Goal: Leave review/rating: Share an evaluation or opinion about a product, service, or content

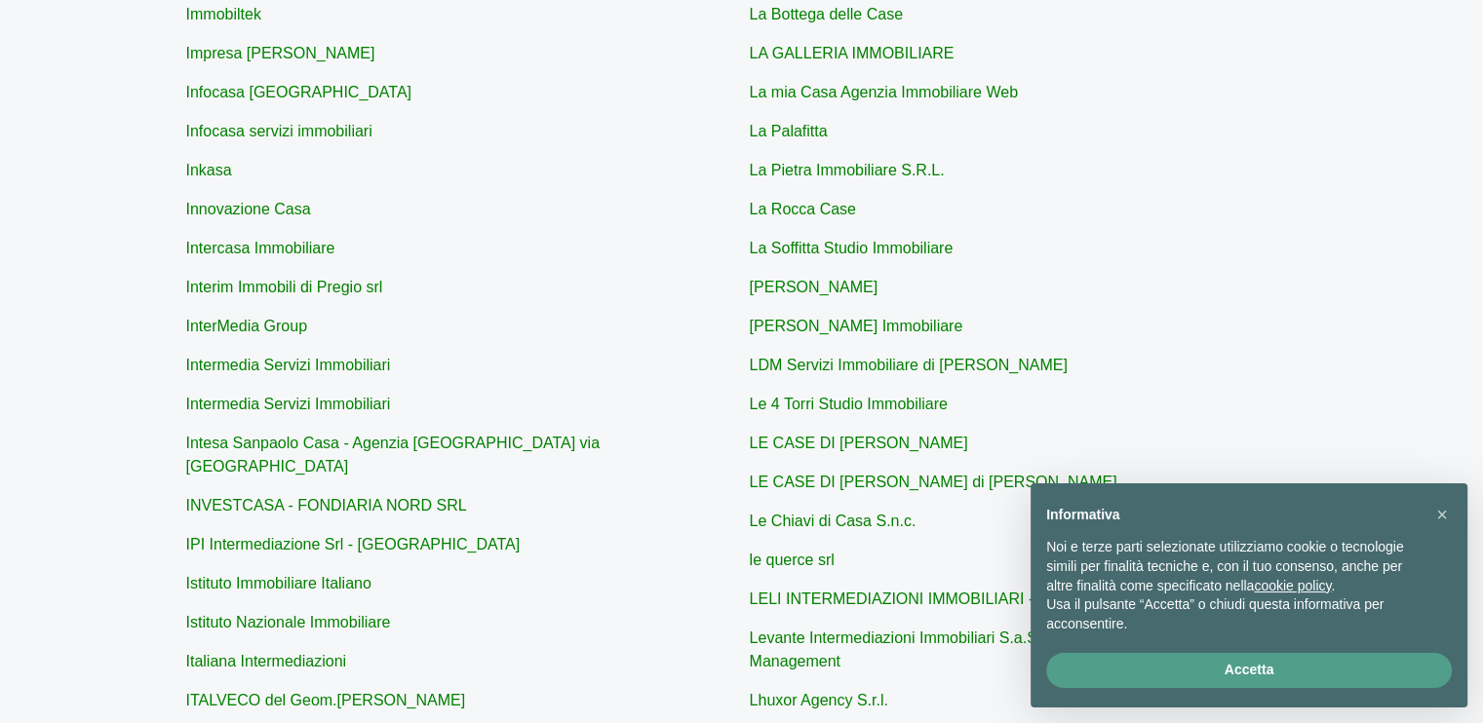
scroll to position [585, 0]
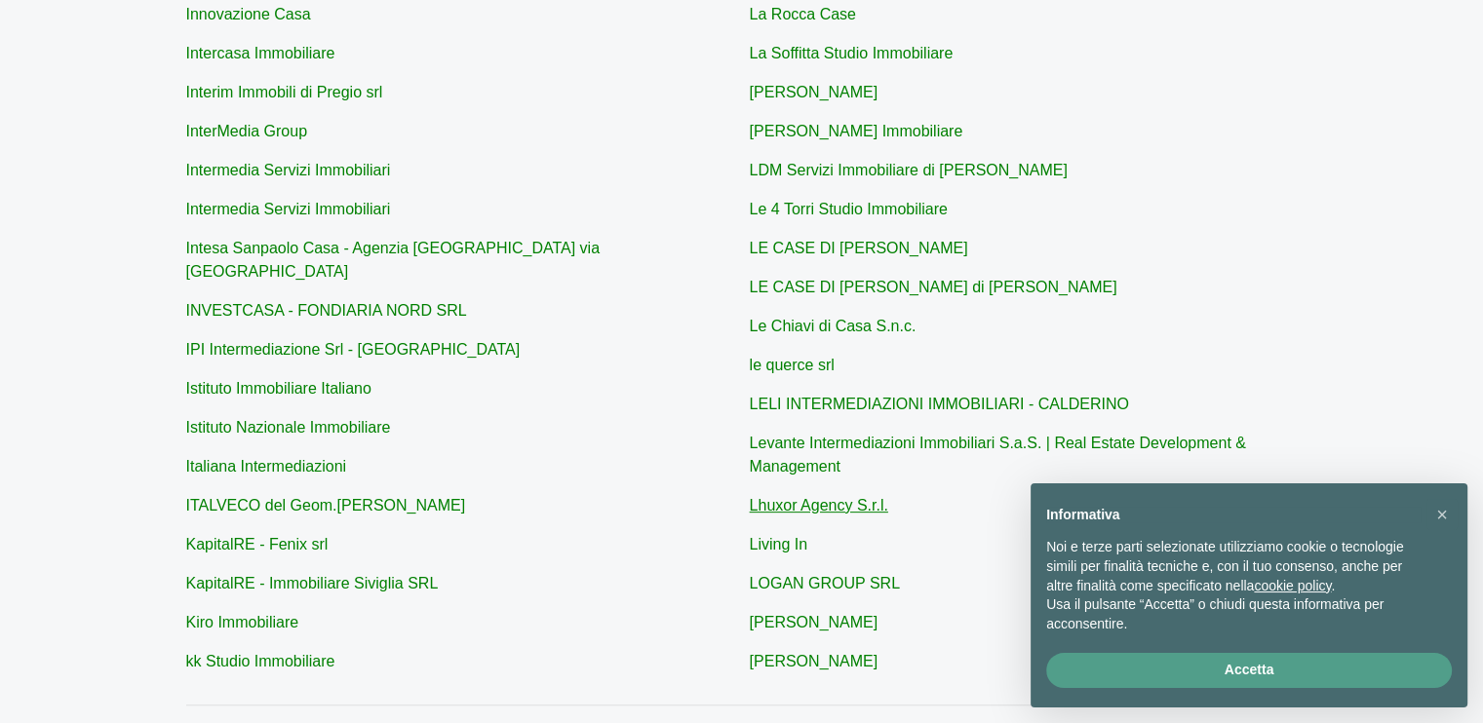
click at [792, 510] on link "Lhuxor Agency S.r.l." at bounding box center [819, 505] width 138 height 17
type input "Lhuxor Agency S.r.l."
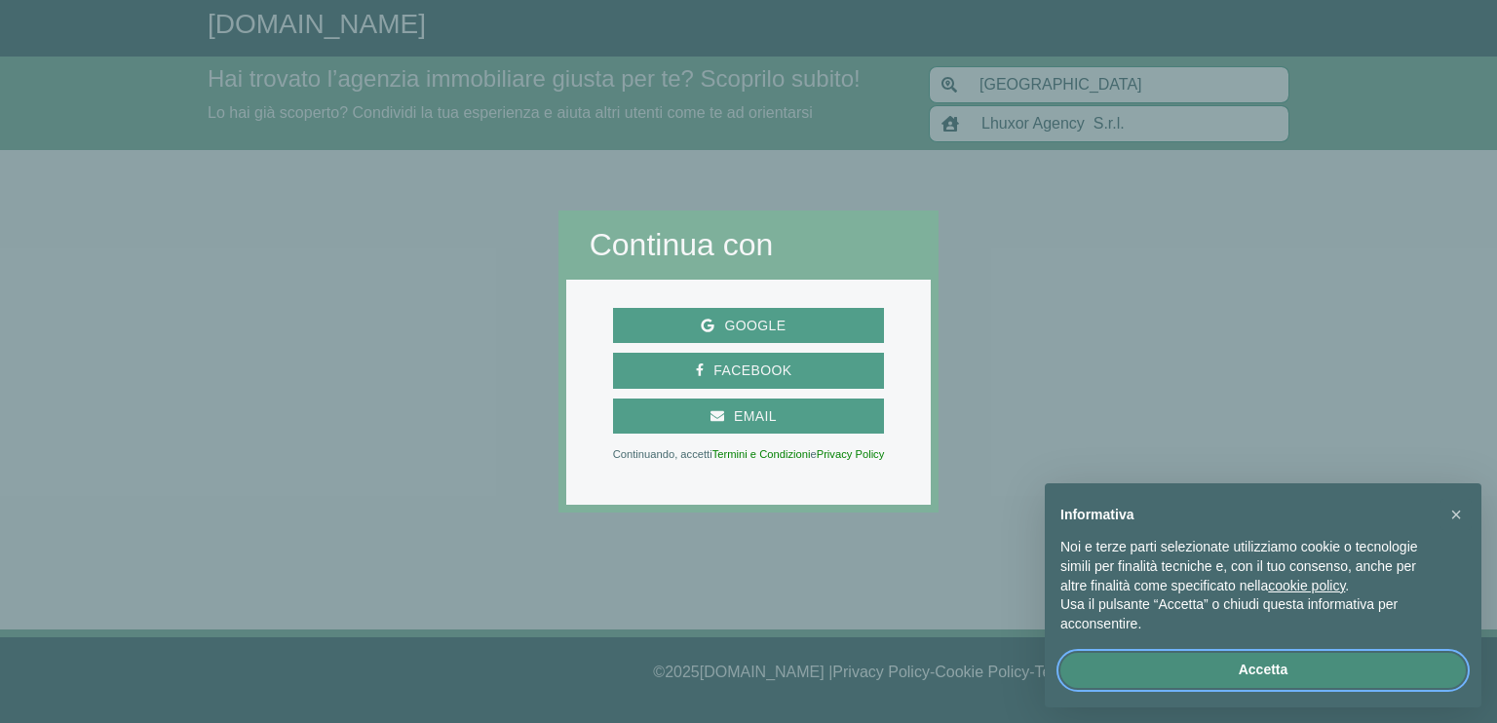
click at [1206, 670] on button "Accetta" at bounding box center [1264, 670] width 406 height 35
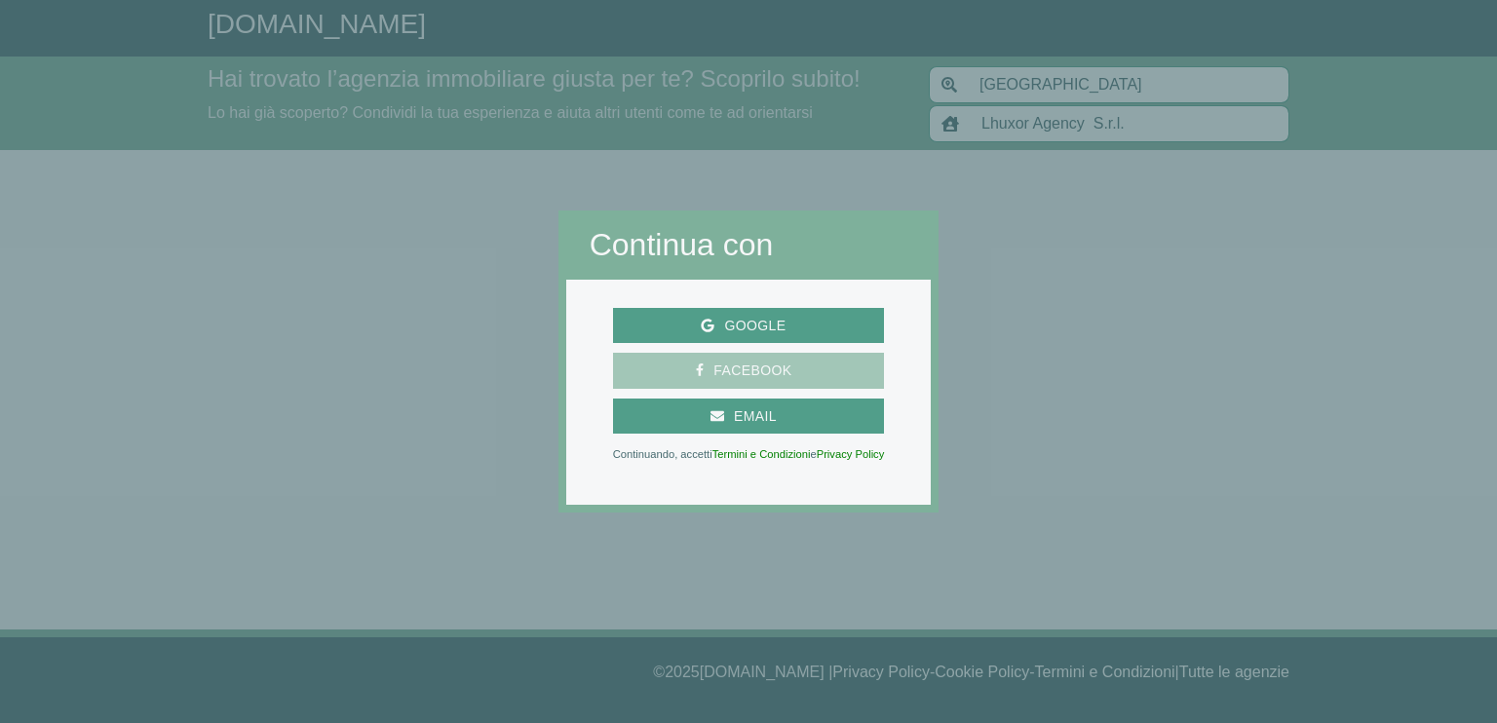
click at [753, 359] on span "Facebook" at bounding box center [752, 371] width 97 height 24
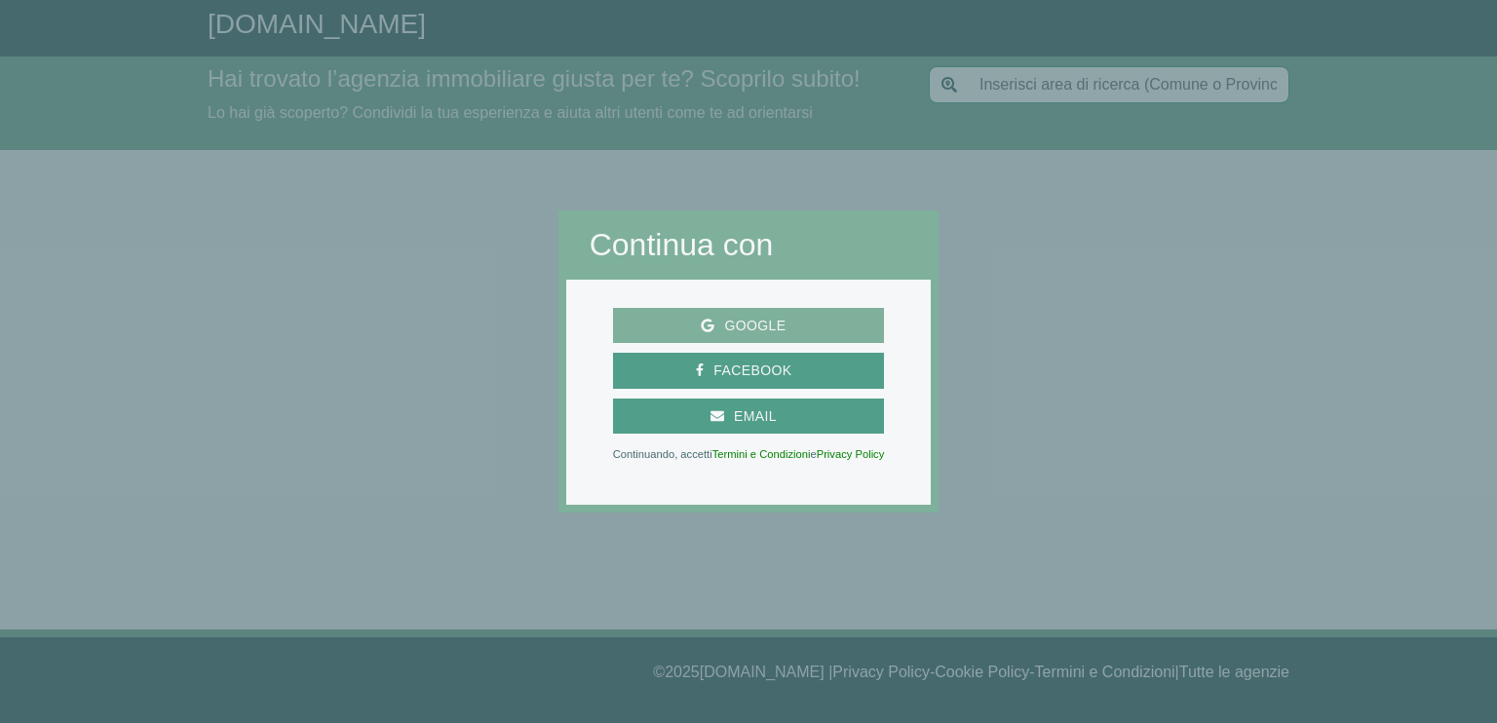
click at [771, 331] on span "Google" at bounding box center [755, 326] width 81 height 24
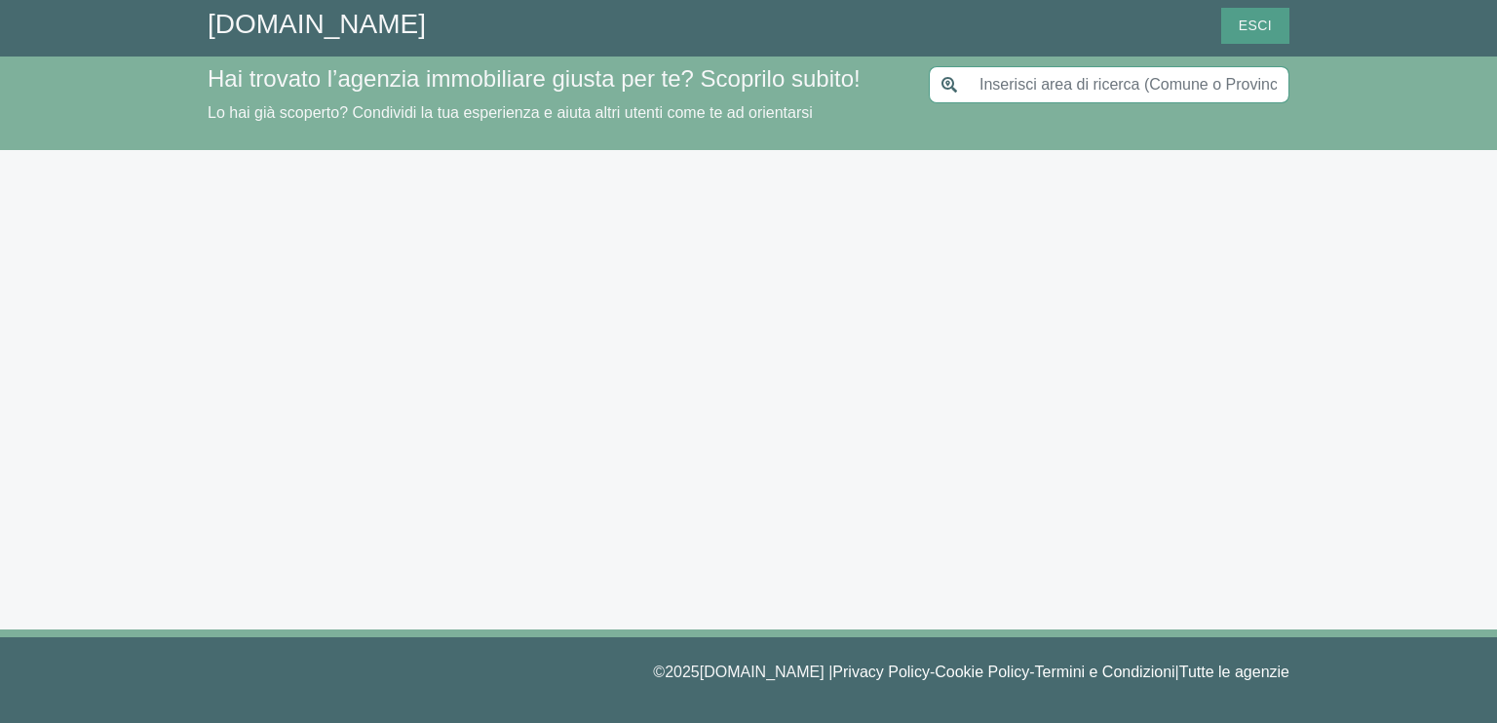
type input "[GEOGRAPHIC_DATA]"
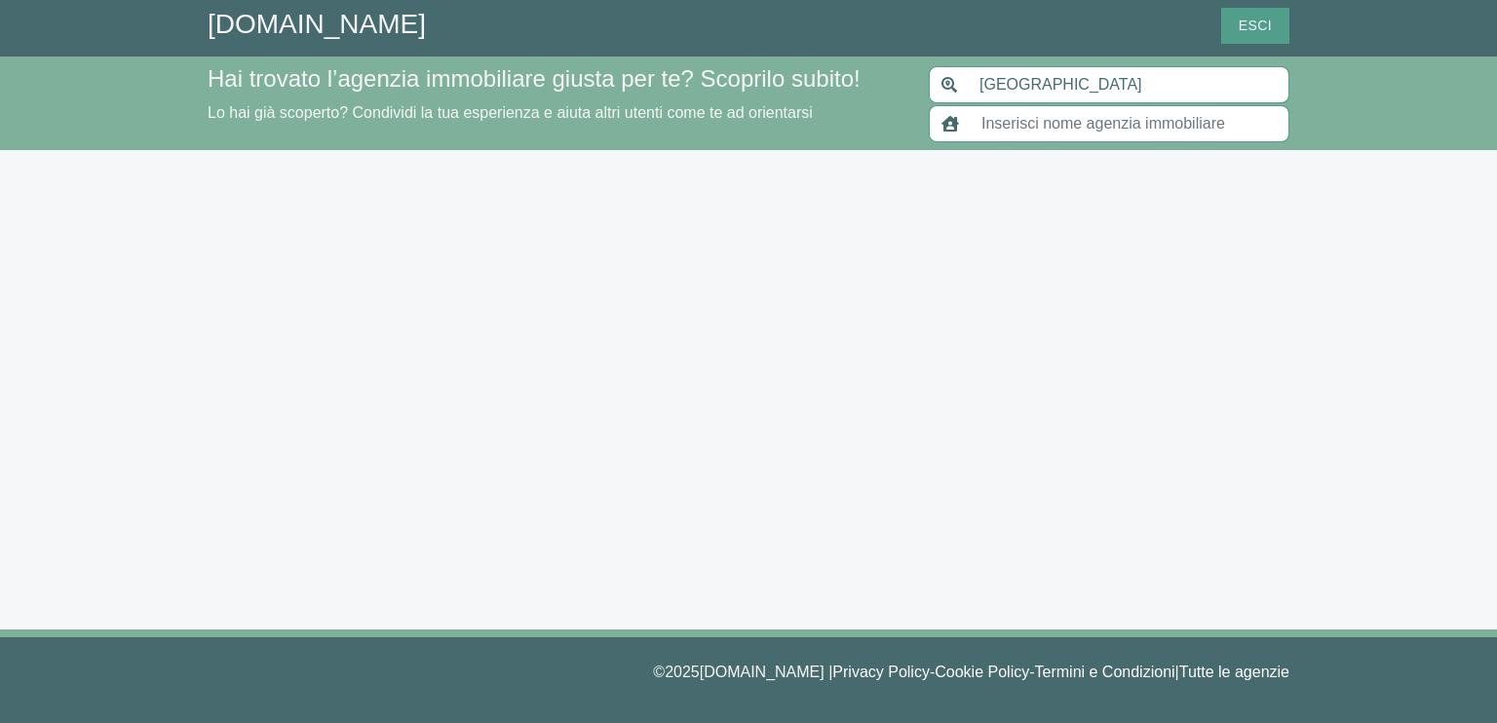
type input "Lhuxor Agency S.r.l."
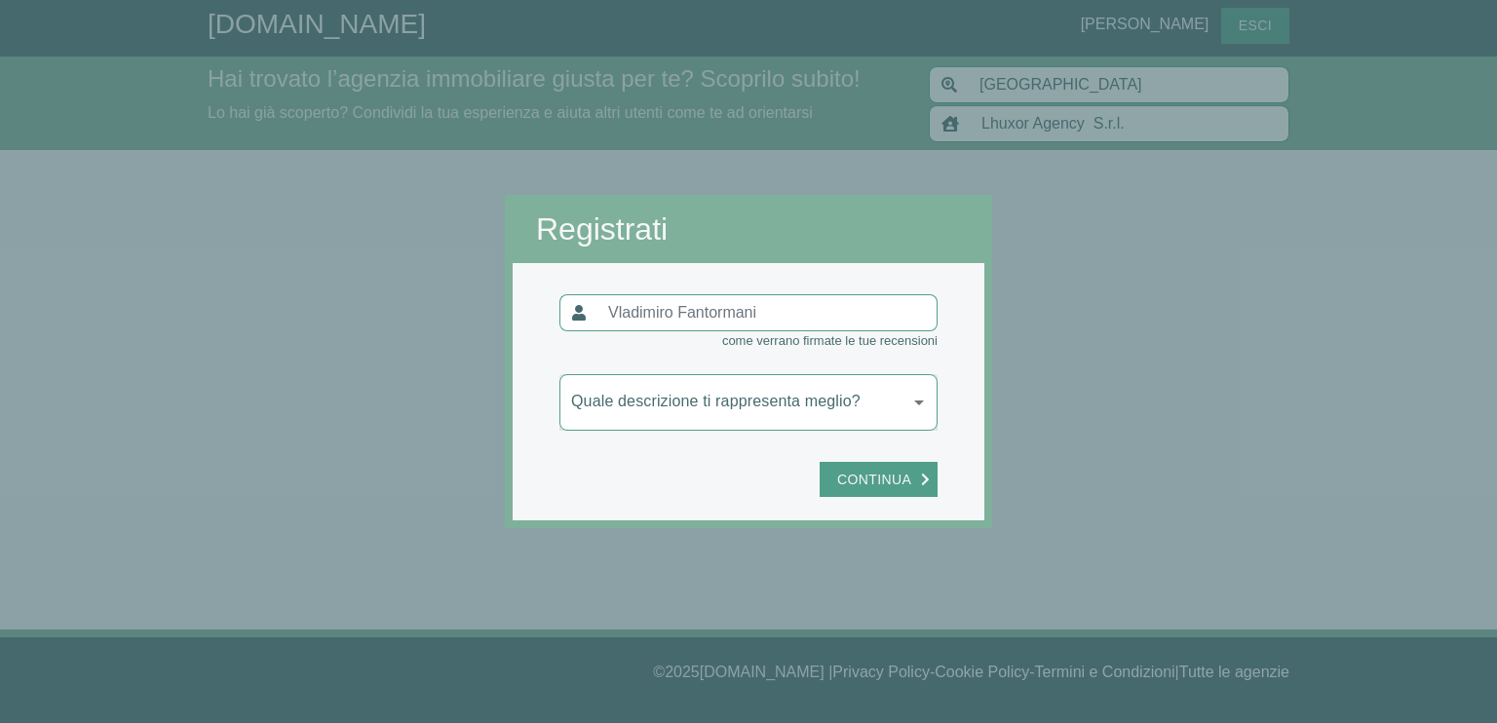
click at [897, 410] on body "[DOMAIN_NAME] [PERSON_NAME] Esci Hai trovato l’agenzia immobiliare giusta per t…" at bounding box center [748, 361] width 1497 height 723
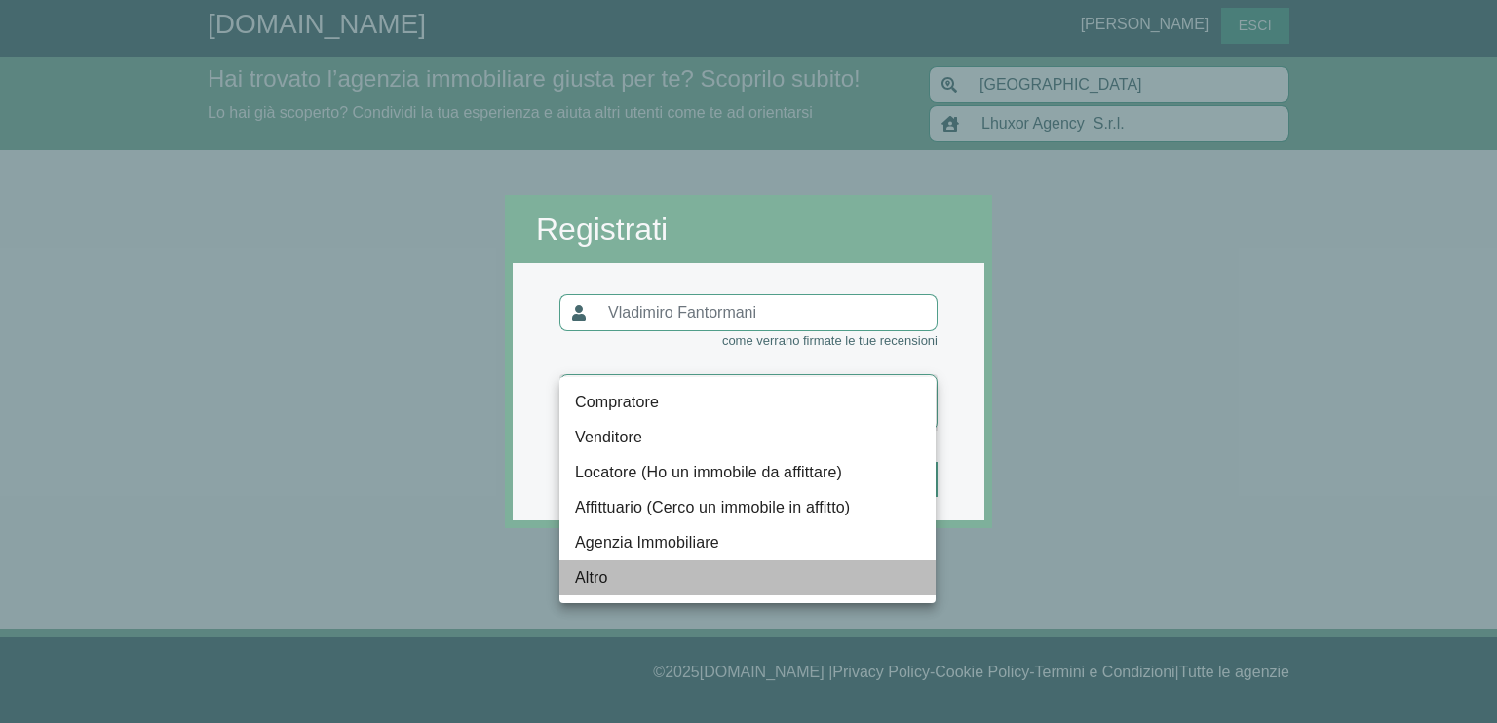
click at [638, 570] on li "Altro" at bounding box center [748, 578] width 376 height 35
type input "altro"
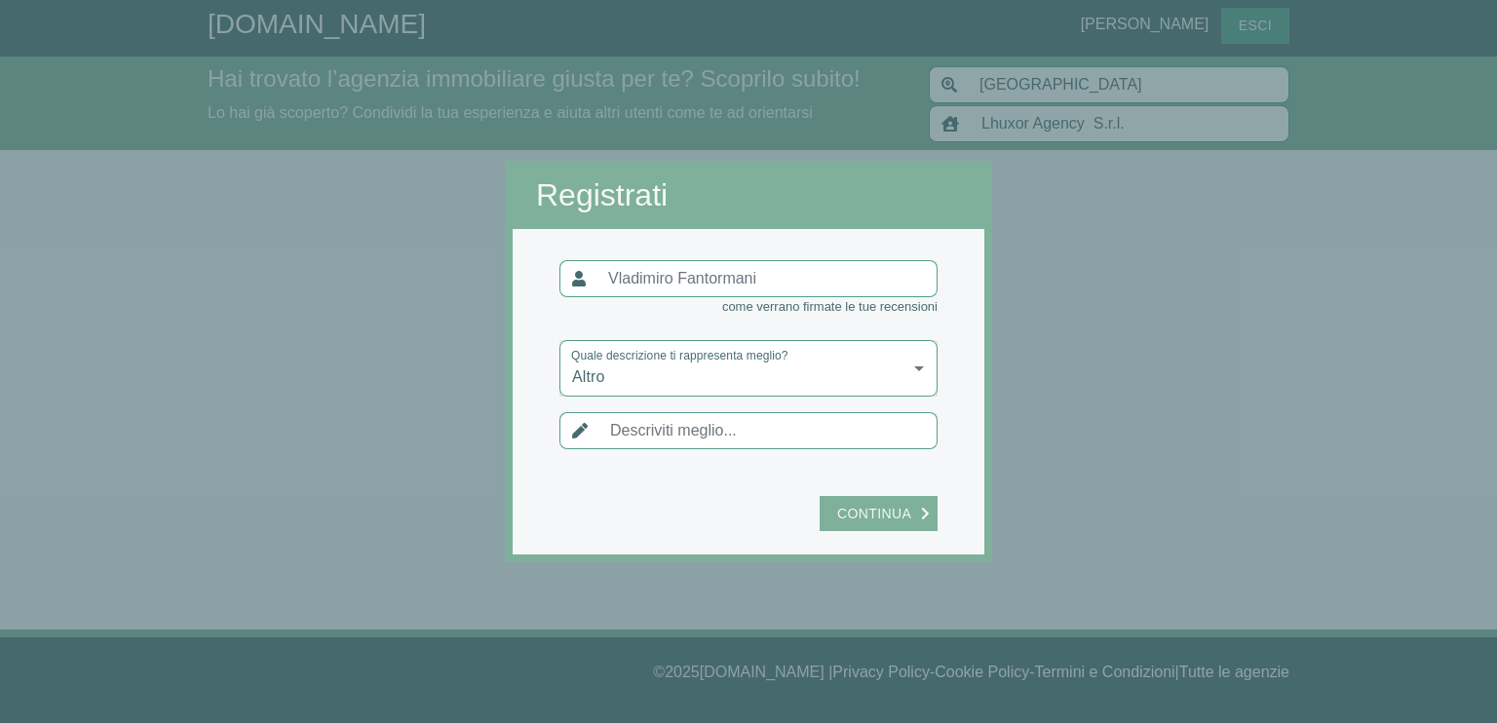
click at [880, 506] on span "Continua" at bounding box center [875, 514] width 94 height 24
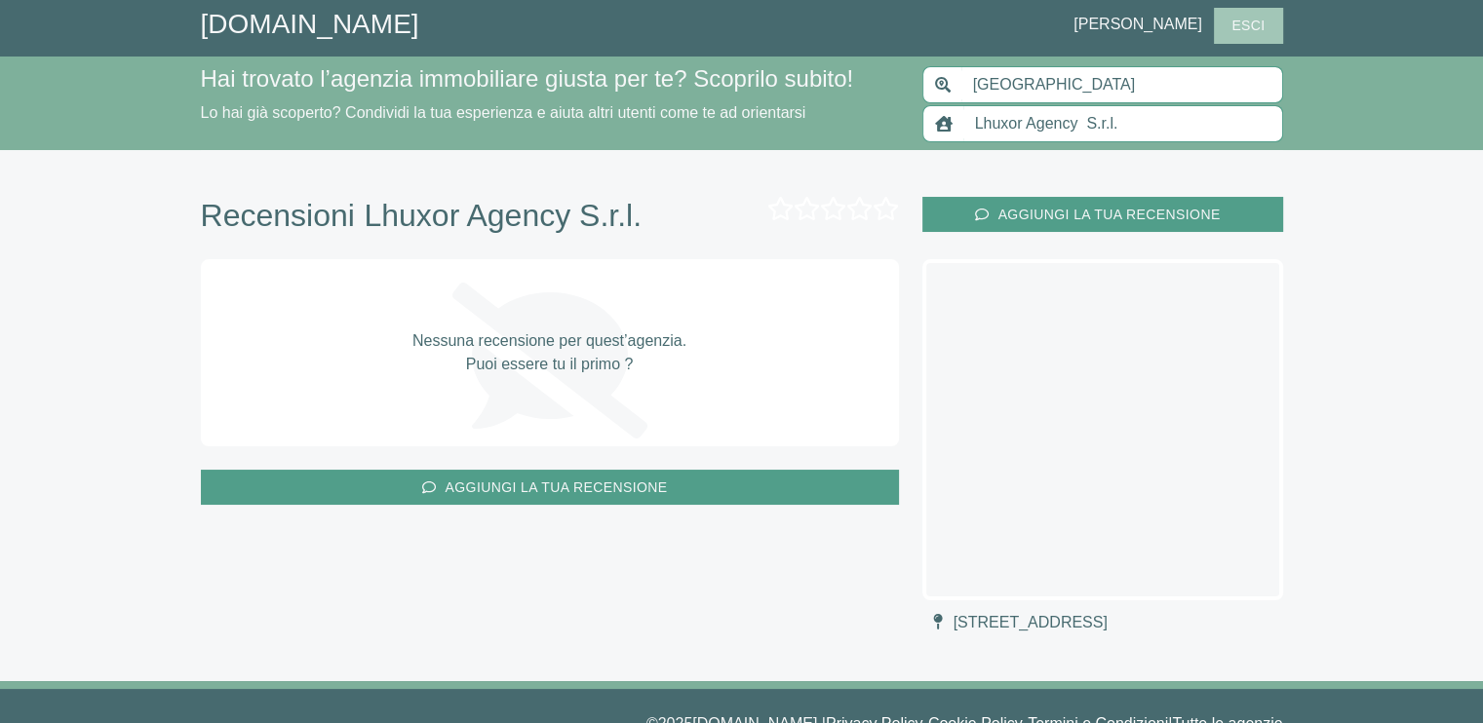
click at [1271, 34] on span "Esci" at bounding box center [1247, 26] width 53 height 24
